Goal: Download file/media

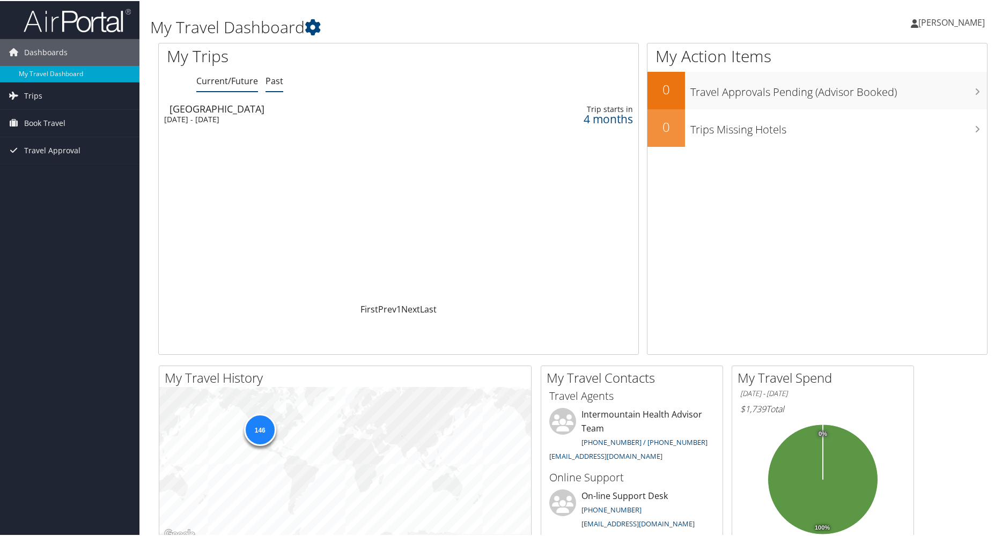
click at [268, 83] on link "Past" at bounding box center [275, 80] width 18 height 12
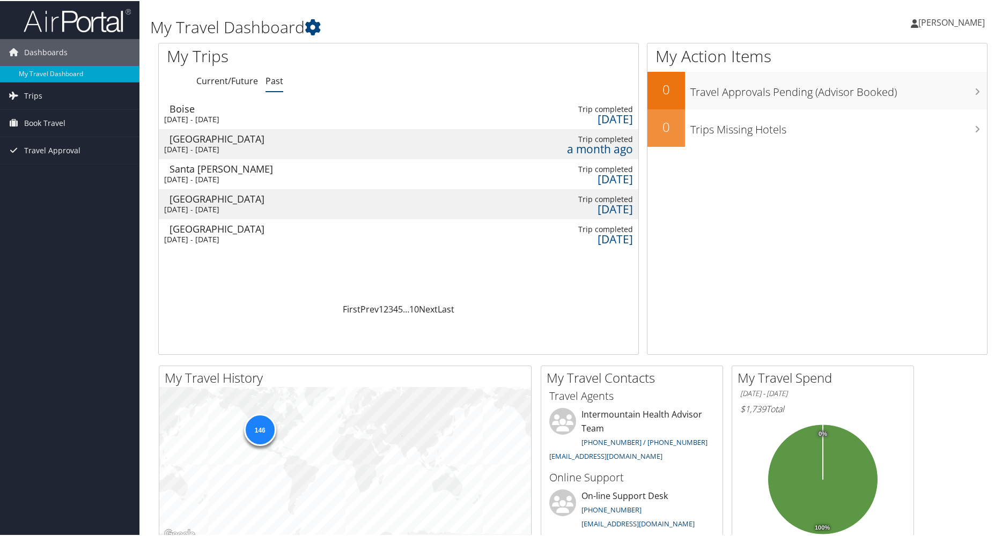
click at [209, 112] on div "Boise" at bounding box center [313, 108] width 286 height 10
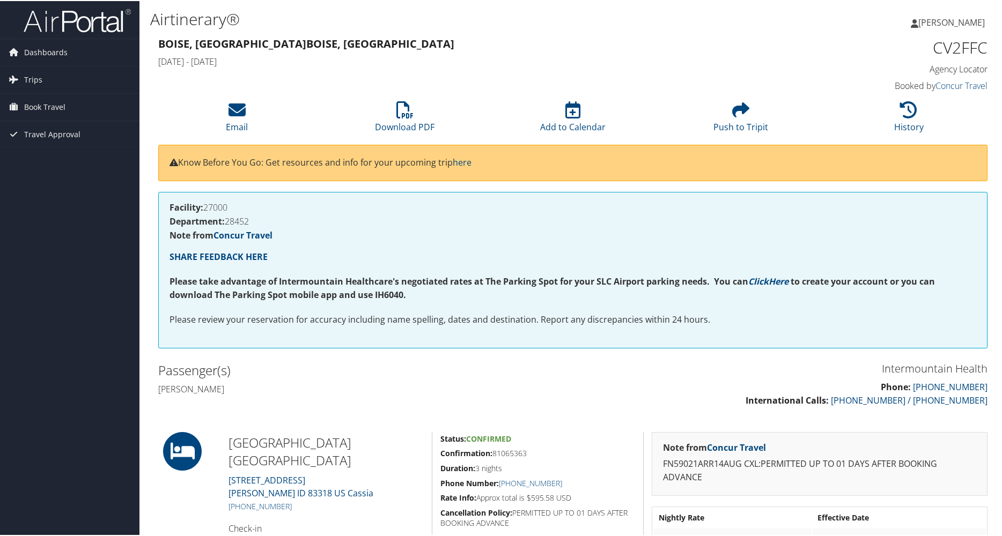
click at [328, 122] on li "Download PDF" at bounding box center [405, 116] width 168 height 43
click at [380, 118] on li "Download PDF" at bounding box center [405, 116] width 168 height 43
